Goal: Information Seeking & Learning: Learn about a topic

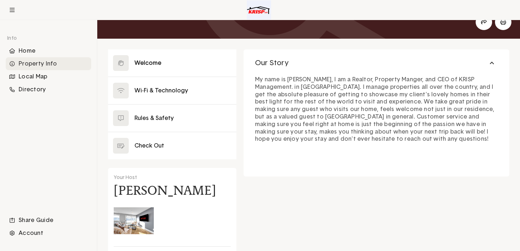
scroll to position [52, 0]
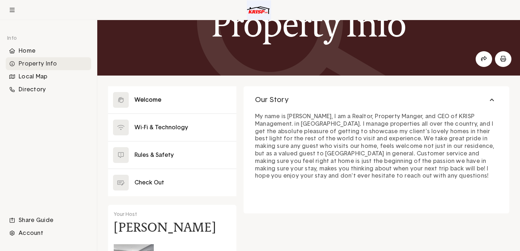
click at [182, 97] on button at bounding box center [172, 99] width 128 height 27
click at [176, 132] on button at bounding box center [172, 127] width 128 height 27
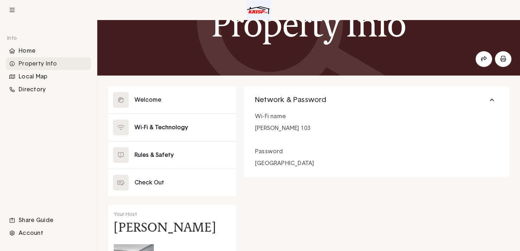
click at [172, 154] on button at bounding box center [172, 154] width 128 height 27
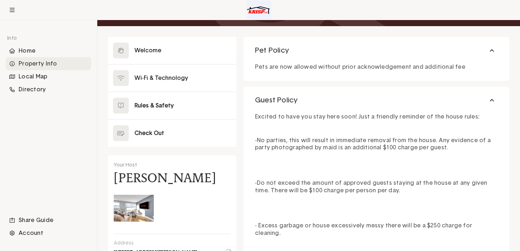
scroll to position [103, 0]
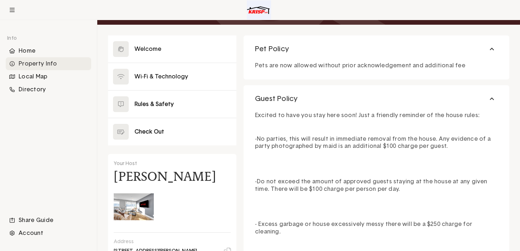
click at [167, 136] on button at bounding box center [172, 131] width 128 height 27
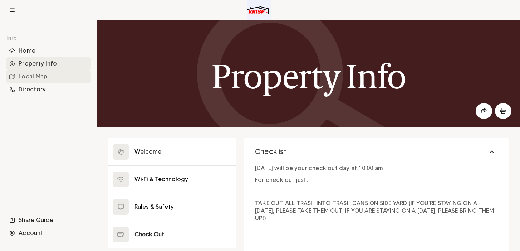
click at [36, 76] on div "Local Map" at bounding box center [49, 76] width 86 height 13
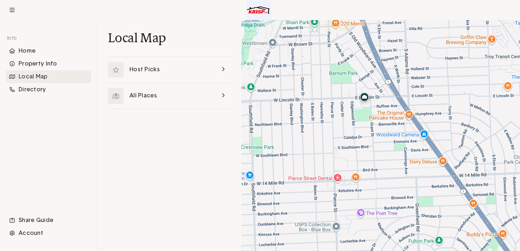
drag, startPoint x: 364, startPoint y: 105, endPoint x: 366, endPoint y: 161, distance: 55.9
click at [367, 165] on div at bounding box center [381, 135] width 279 height 231
click at [165, 99] on link at bounding box center [169, 96] width 123 height 26
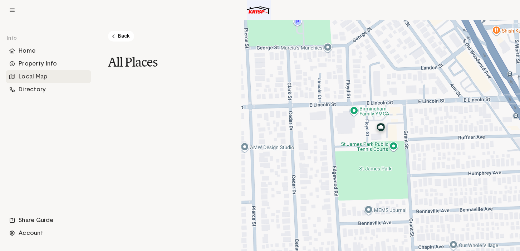
click at [112, 36] on icon at bounding box center [113, 36] width 3 height 5
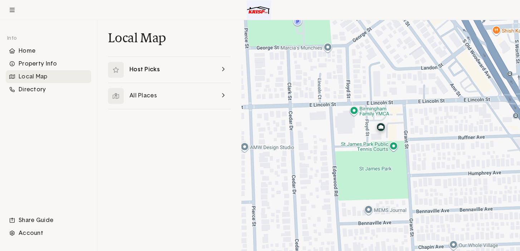
click at [132, 65] on link at bounding box center [169, 70] width 123 height 26
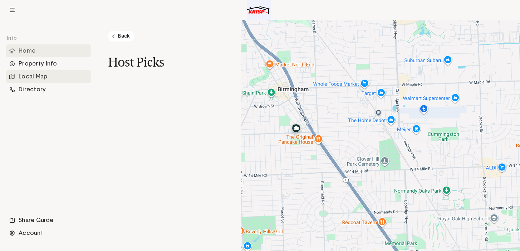
click at [35, 50] on div "Home" at bounding box center [49, 50] width 86 height 13
